Goal: Information Seeking & Learning: Learn about a topic

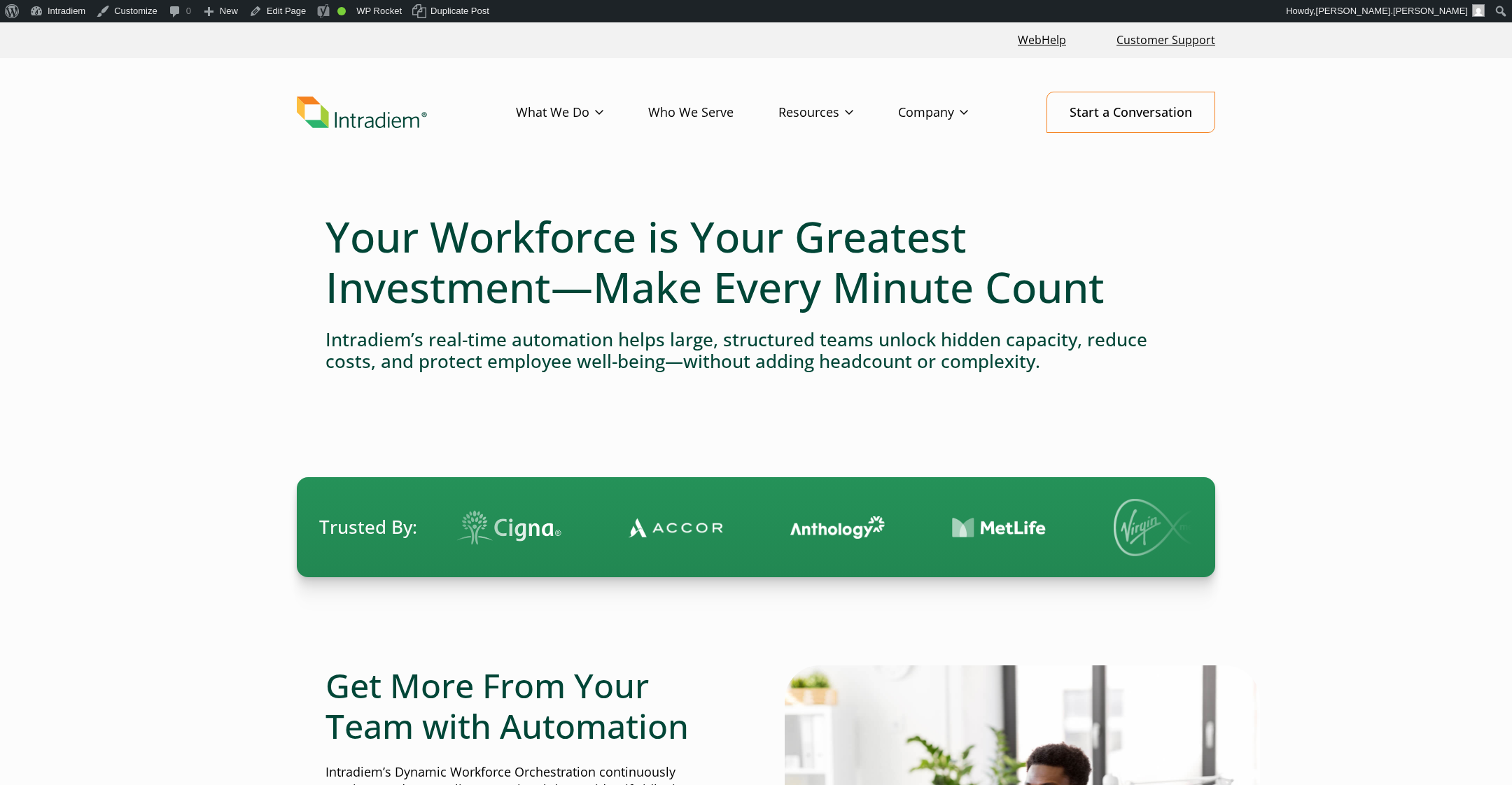
drag, startPoint x: 1266, startPoint y: 380, endPoint x: 1258, endPoint y: 382, distance: 8.2
click at [785, 143] on link "Blog" at bounding box center [790, 141] width 23 height 16
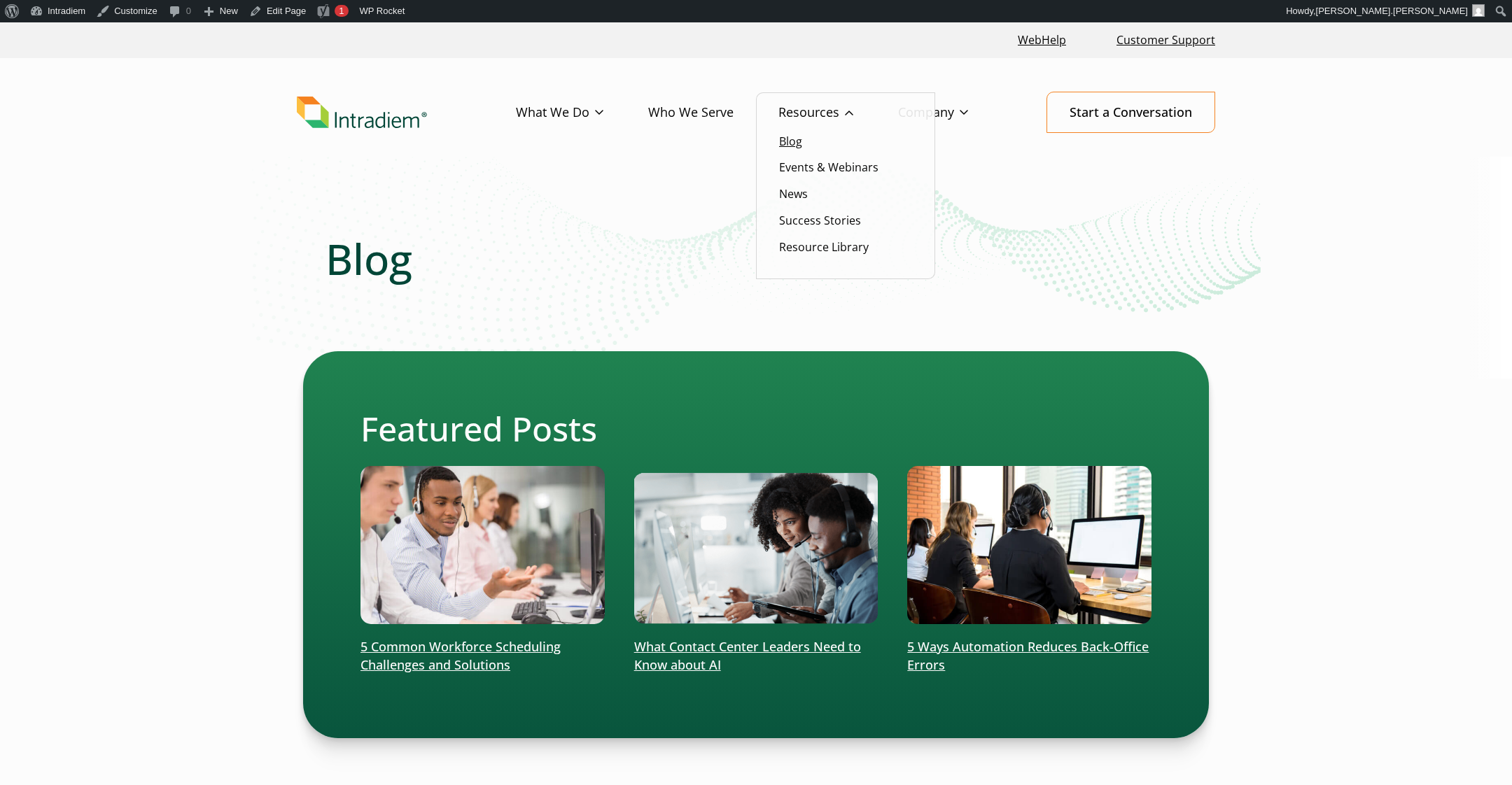
click at [793, 144] on link "Blog" at bounding box center [790, 141] width 23 height 16
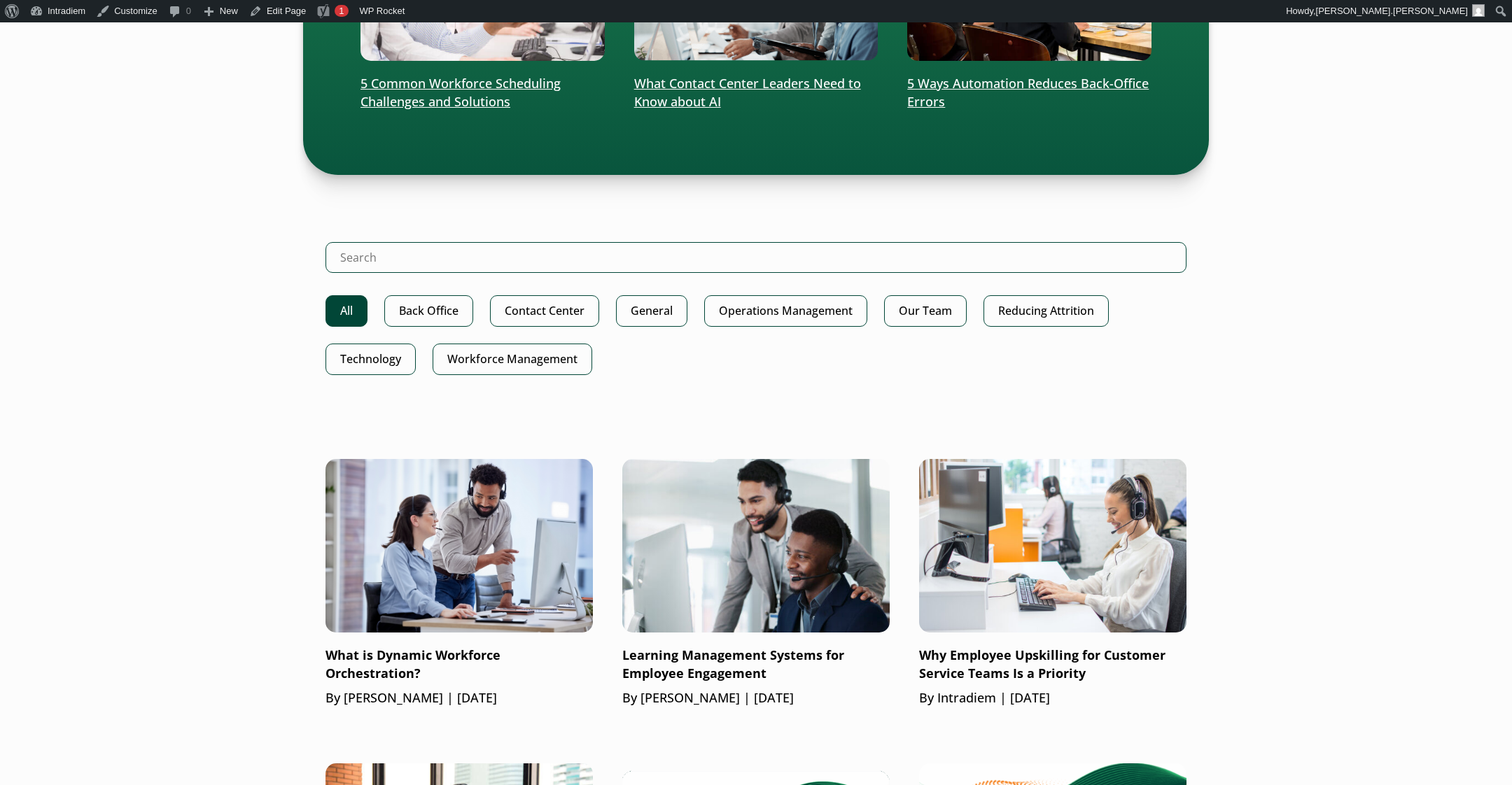
scroll to position [534, 0]
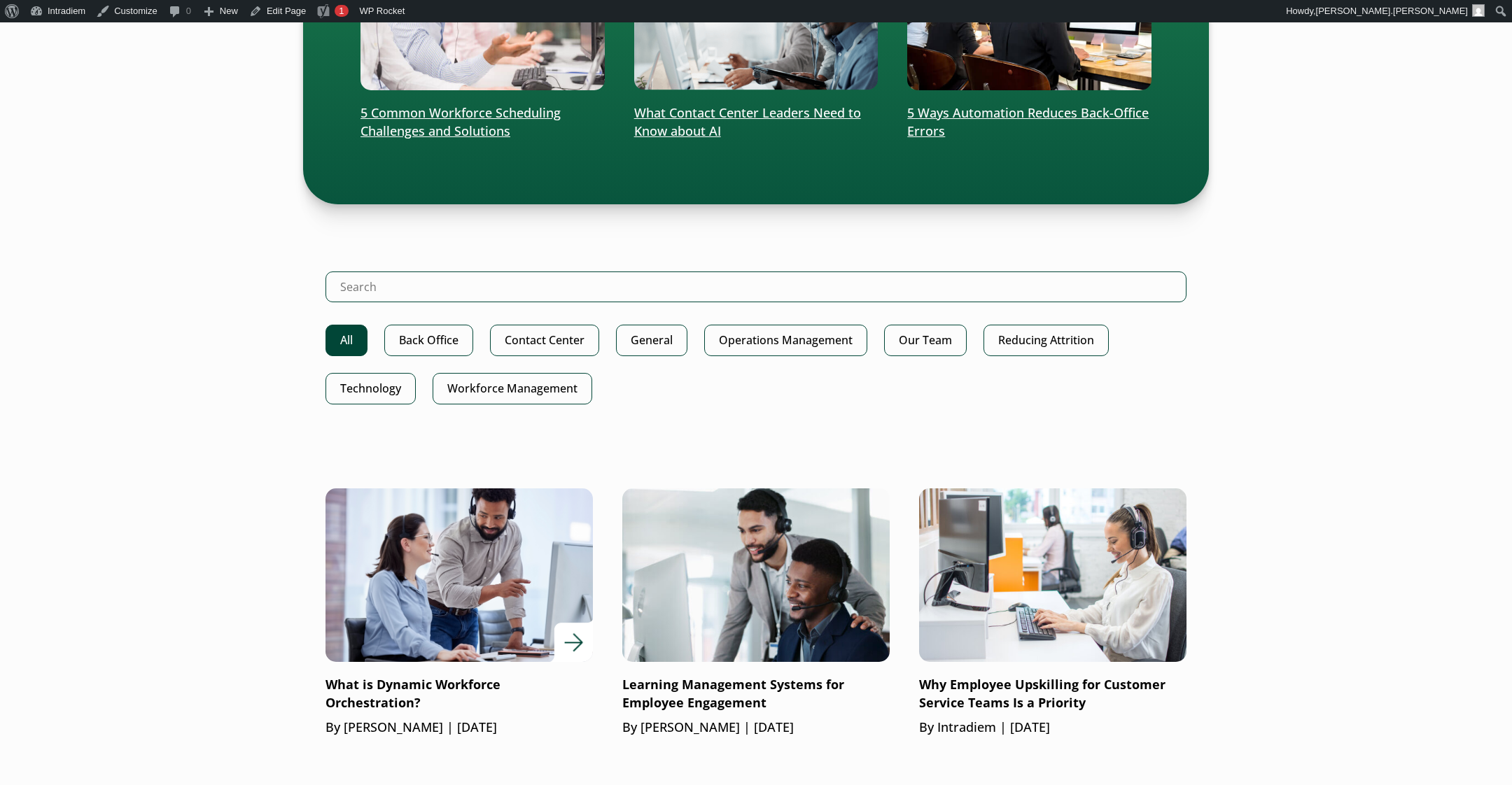
click at [403, 581] on img at bounding box center [459, 575] width 321 height 209
